Goal: Transaction & Acquisition: Purchase product/service

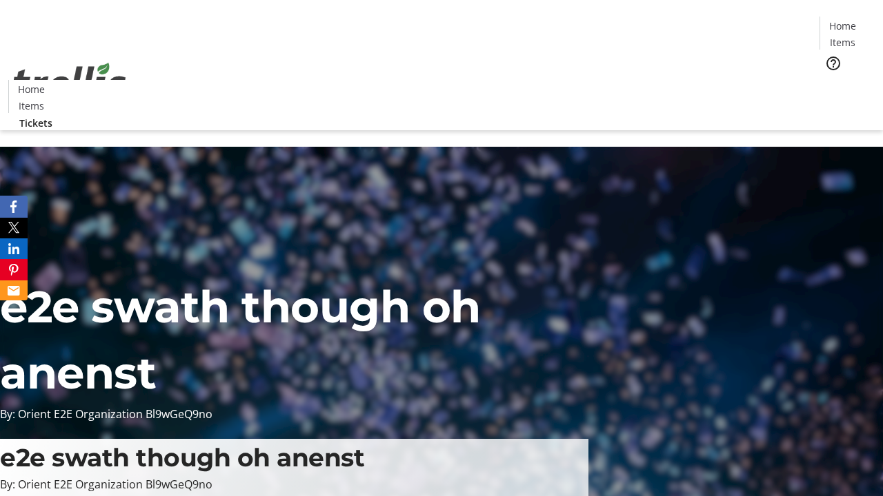
click at [830, 80] on span "Tickets" at bounding box center [846, 87] width 33 height 14
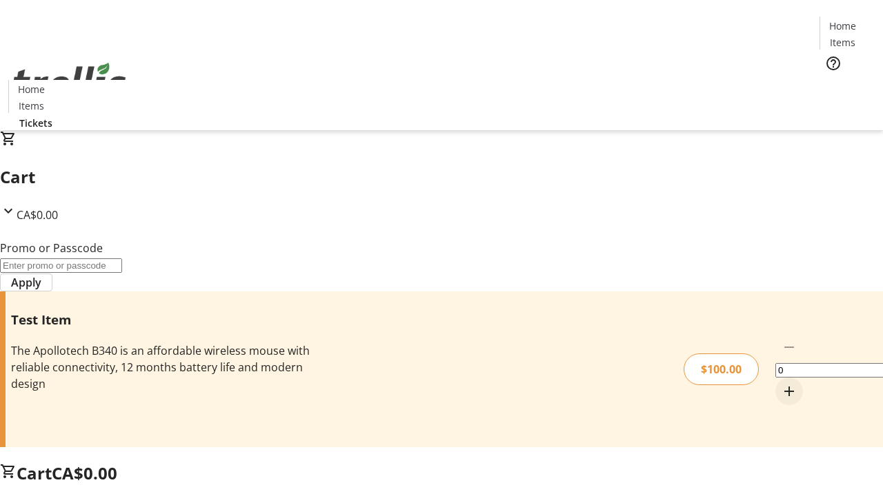
click at [781, 383] on mat-icon "Increment by one" at bounding box center [789, 391] width 17 height 17
type input "1"
type input "FLAT"
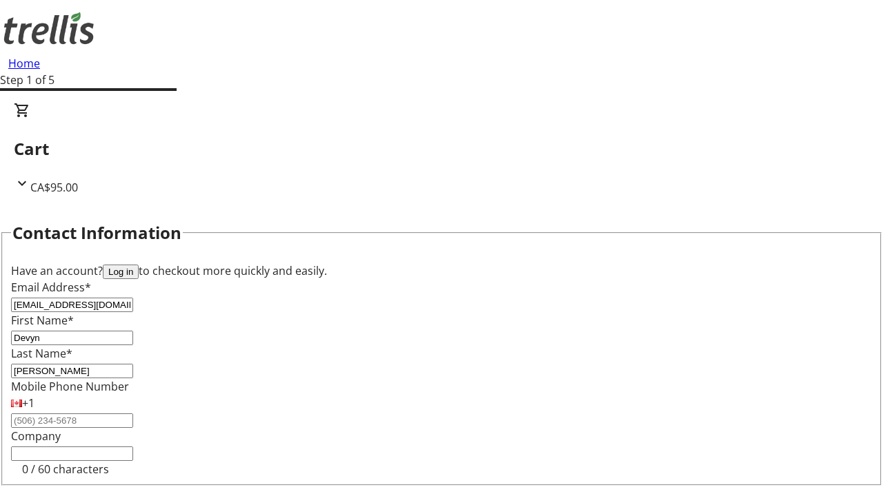
type input "[PERSON_NAME]"
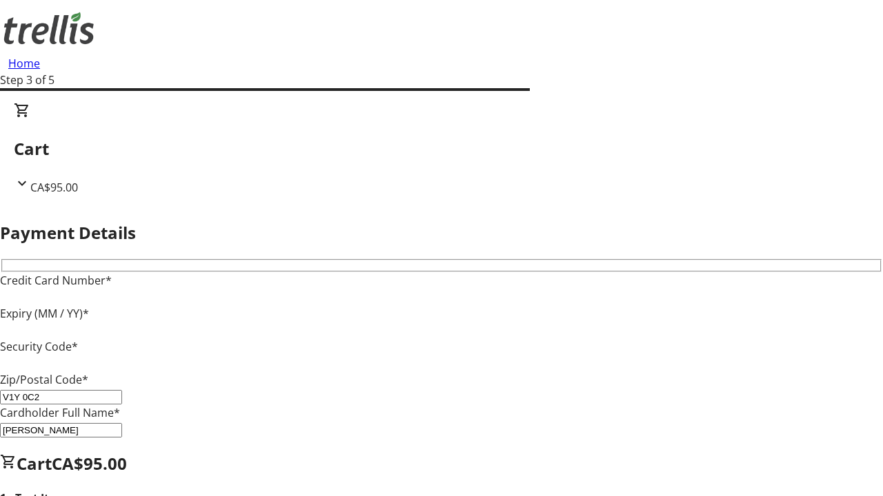
type input "V1Y 0C2"
